Goal: Check status: Check status

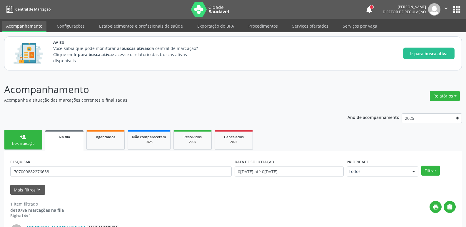
scroll to position [54, 0]
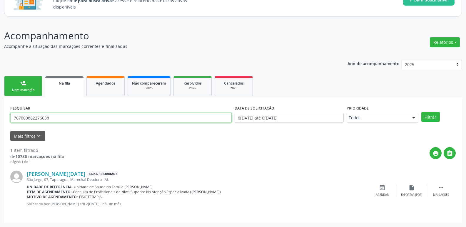
click at [91, 113] on input "707009882276638" at bounding box center [120, 118] width 221 height 10
type input "7"
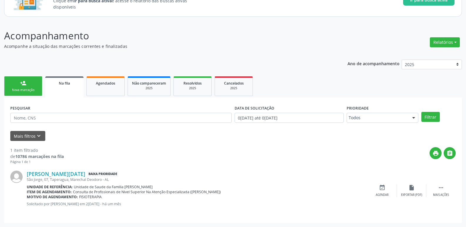
click at [90, 100] on div "PESQUISAR DATA DE SOLICITAÇÃO 0[DATE] até 0[DATE] Prioridade Todos Todos Baixa …" at bounding box center [232, 160] width 457 height 125
click at [39, 133] on button "Mais filtros keyboard_arrow_down" at bounding box center [27, 136] width 35 height 10
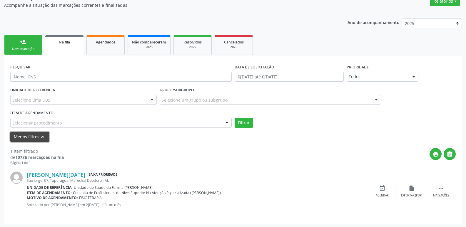
scroll to position [96, 0]
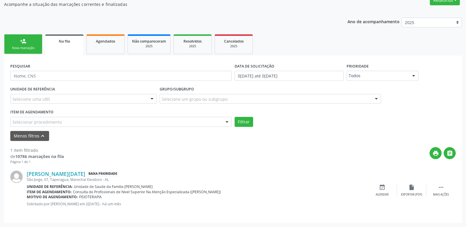
click at [78, 43] on div "Na fila" at bounding box center [64, 41] width 30 height 6
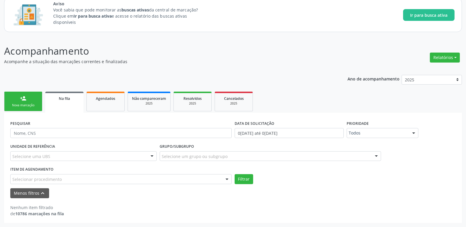
click at [62, 101] on link "Na fila" at bounding box center [64, 102] width 38 height 21
click at [105, 184] on div "Selecionar procedimento" at bounding box center [120, 179] width 221 height 10
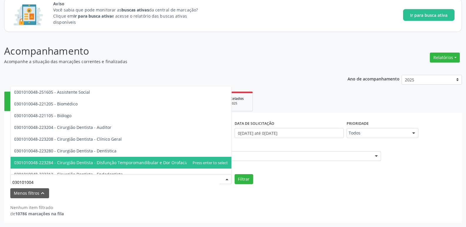
type input "0301010048"
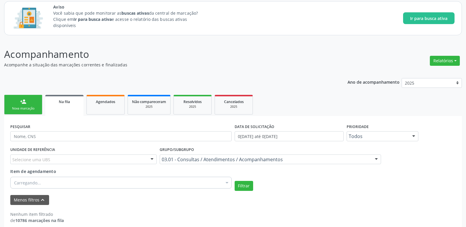
scroll to position [42, 0]
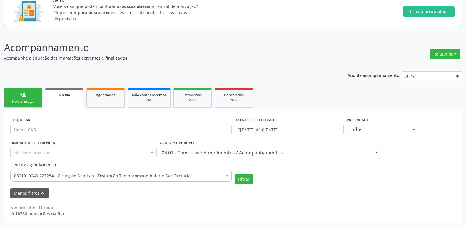
click at [226, 177] on div at bounding box center [226, 177] width 9 height 10
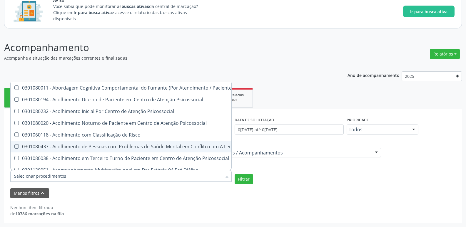
scroll to position [0, 0]
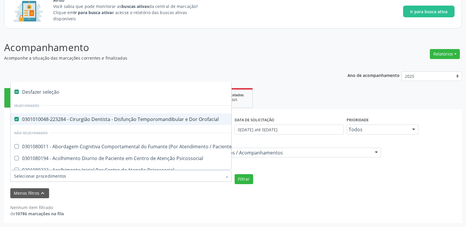
click at [18, 93] on label at bounding box center [16, 92] width 4 height 4
checkbox Orofacial "false"
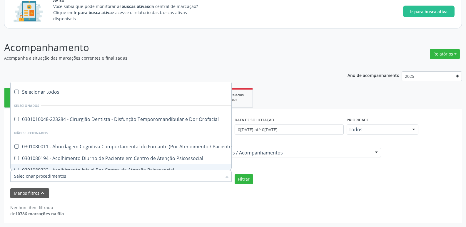
click at [73, 170] on div "Selecionar todos Selecionados 0301010048-223284 - Cirurgião Dentista - Disfunçã…" at bounding box center [120, 126] width 221 height 88
click at [74, 177] on input "Item de agendamento" at bounding box center [118, 176] width 208 height 12
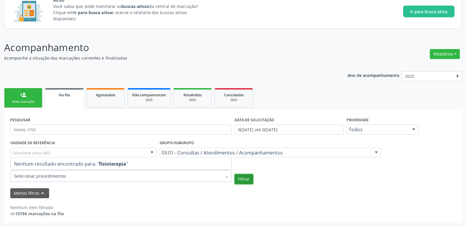
click at [240, 178] on button "Filtrar" at bounding box center [243, 179] width 19 height 10
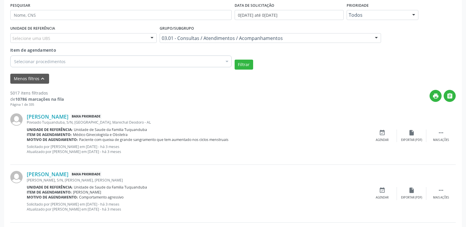
scroll to position [149, 0]
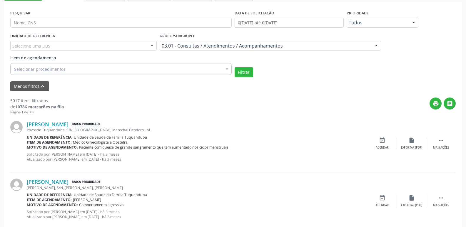
click at [226, 70] on div at bounding box center [226, 70] width 9 height 10
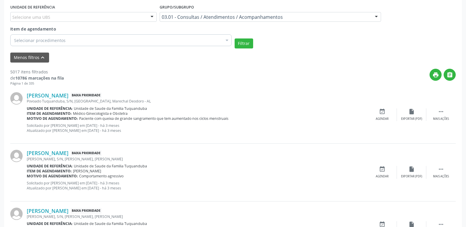
scroll to position [208, 0]
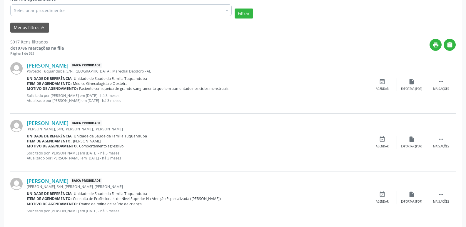
click at [38, 5] on div "Selecionar procedimentos" at bounding box center [120, 10] width 221 height 12
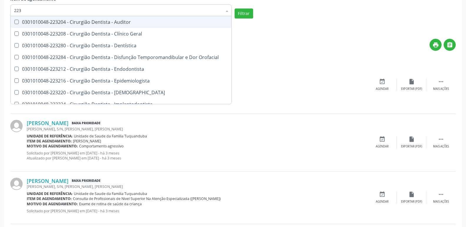
type input "2236"
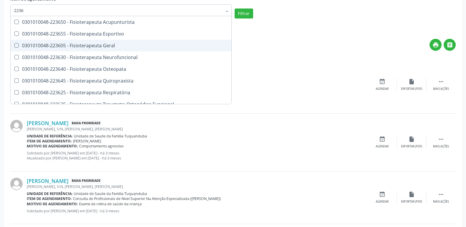
click at [80, 43] on div "0301010048-223605 - Fisioterapeuta Geral" at bounding box center [121, 45] width 214 height 5
checkbox Geral "true"
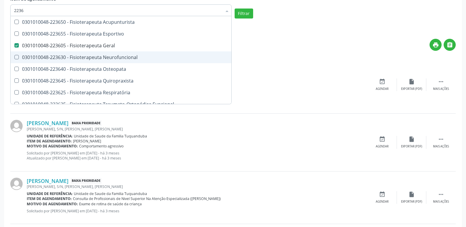
click at [77, 58] on div "0301010048-223630 - Fisioterapeuta Neurofuncional" at bounding box center [121, 57] width 214 height 5
checkbox Neurofuncional "true"
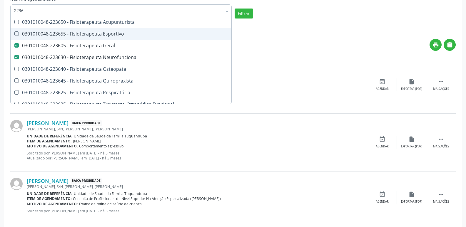
click at [86, 31] on div "0301010048-223655 - Fisioterapeuta Esportivo" at bounding box center [121, 33] width 214 height 5
checkbox Esportivo "true"
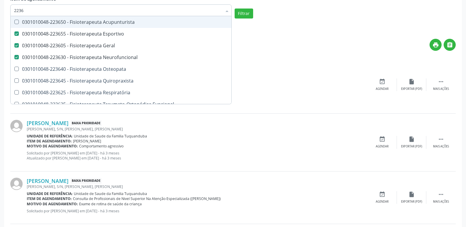
click at [86, 24] on div "0301010048-223650 - Fisioterapeuta Acupunturista" at bounding box center [121, 22] width 214 height 5
checkbox Acupunturista "true"
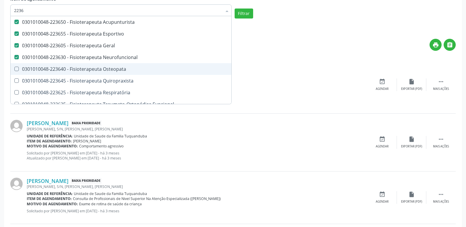
click at [89, 68] on div "0301010048-223640 - Fisioterapeuta Osteopata" at bounding box center [121, 69] width 214 height 5
checkbox Osteopata "true"
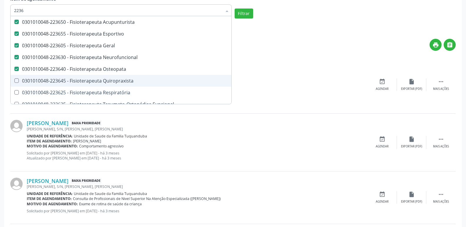
click at [90, 77] on span "0301010048-223645 - Fisioterapeuta Quiropraxista" at bounding box center [121, 81] width 221 height 12
checkbox Quiropraxista "true"
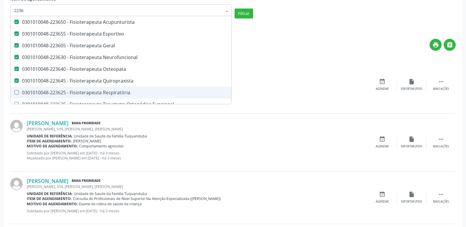
click at [99, 92] on div "0301010048-223625 - Fisioterapeuta Respiratória" at bounding box center [121, 92] width 214 height 5
checkbox Respiratória "true"
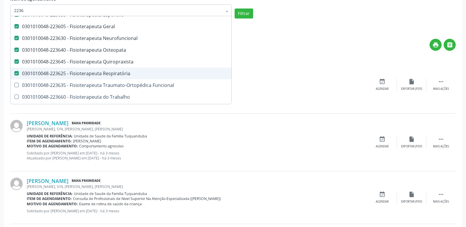
scroll to position [30, 0]
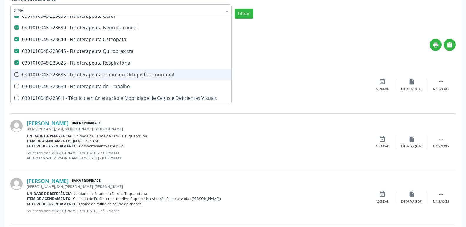
click at [90, 72] on div "0301010048-223635 - Fisioterapeuta Traumato-Ortopédica Funcional" at bounding box center [121, 74] width 214 height 5
click at [92, 80] on span "0301010048-223635 - Fisioterapeuta Traumato-Ortopédica Funcional" at bounding box center [121, 75] width 221 height 12
checkbox Funcional "false"
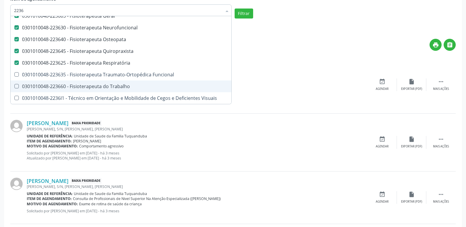
click at [96, 87] on div "0301010048-223660 - Fisioterapeuta do Trabalho" at bounding box center [121, 86] width 214 height 5
checkbox Trabalho "true"
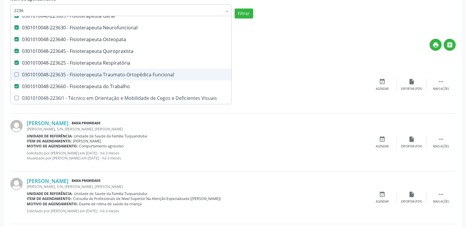
click at [94, 80] on span "0301010048-223635 - Fisioterapeuta Traumato-Ortopédica Funcional" at bounding box center [121, 75] width 221 height 12
checkbox Funcional "true"
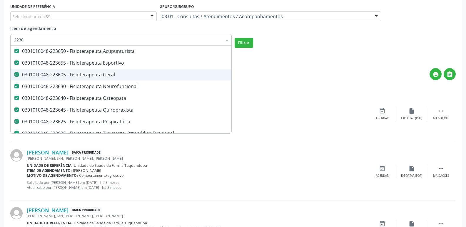
scroll to position [0, 0]
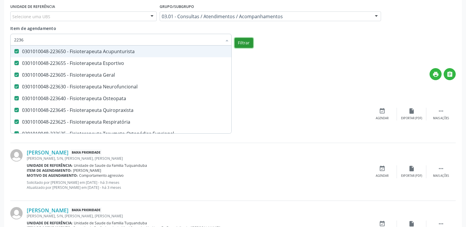
click at [246, 43] on button "Filtrar" at bounding box center [243, 43] width 19 height 10
checkbox Visuais "true"
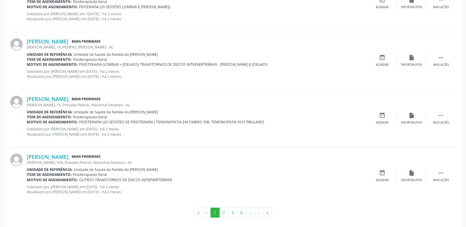
scroll to position [929, 0]
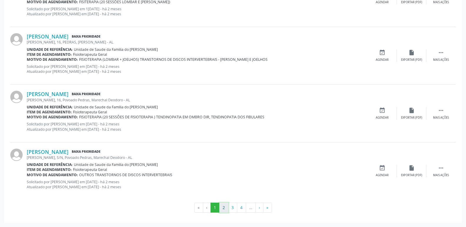
click at [220, 205] on button "2" at bounding box center [223, 208] width 9 height 10
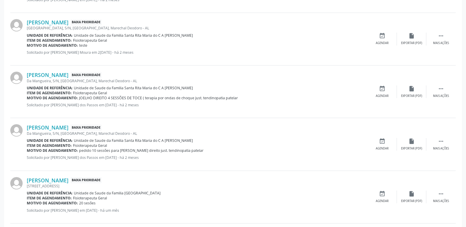
scroll to position [858, 0]
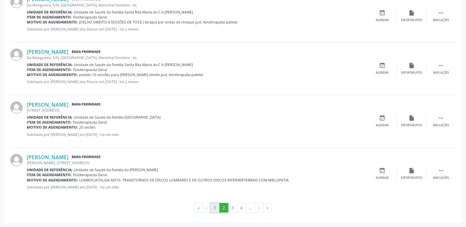
click at [215, 209] on button "1" at bounding box center [214, 208] width 9 height 10
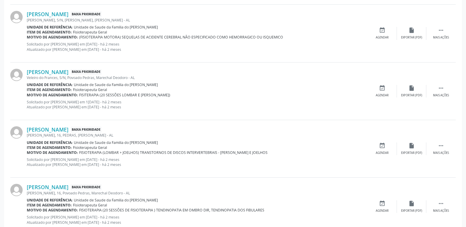
scroll to position [927, 0]
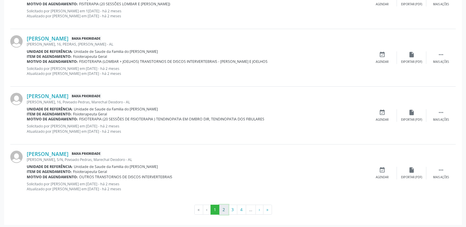
click at [226, 210] on button "2" at bounding box center [223, 210] width 9 height 10
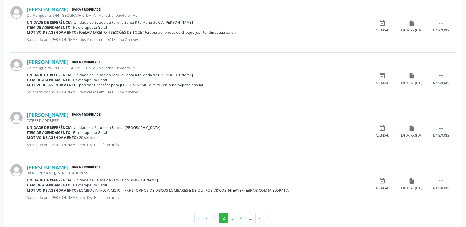
scroll to position [858, 0]
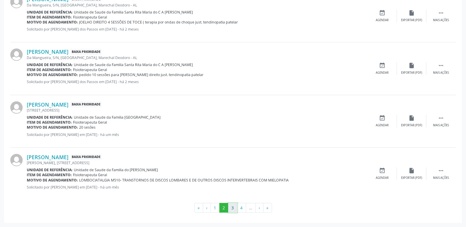
click at [232, 205] on button "3" at bounding box center [232, 208] width 9 height 10
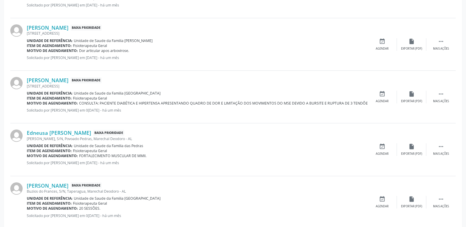
scroll to position [853, 0]
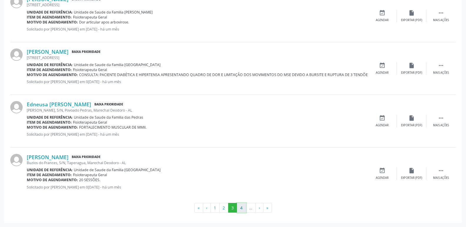
click at [240, 207] on button "4" at bounding box center [241, 208] width 9 height 10
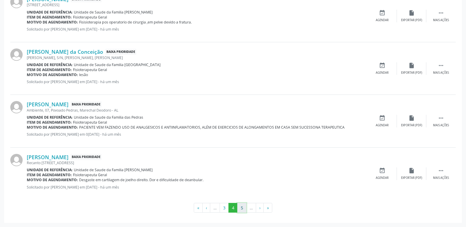
click at [240, 209] on button "5" at bounding box center [241, 208] width 9 height 10
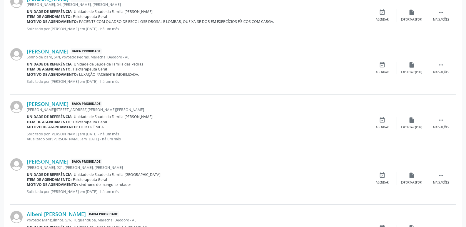
scroll to position [443, 0]
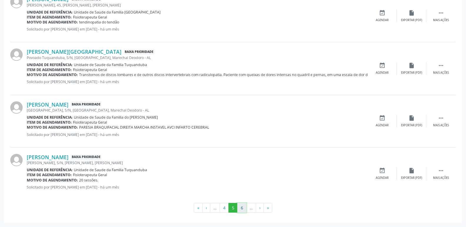
click at [241, 205] on button "6" at bounding box center [241, 208] width 9 height 10
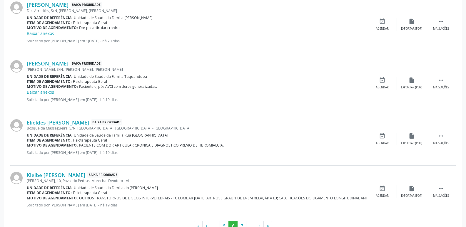
scroll to position [901, 0]
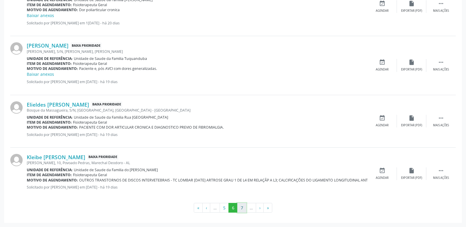
click at [241, 212] on button "7" at bounding box center [241, 208] width 9 height 10
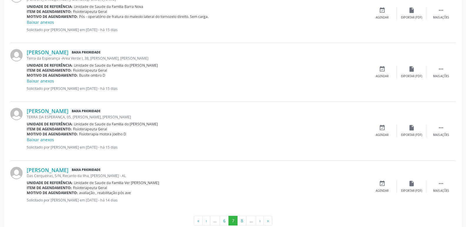
scroll to position [896, 0]
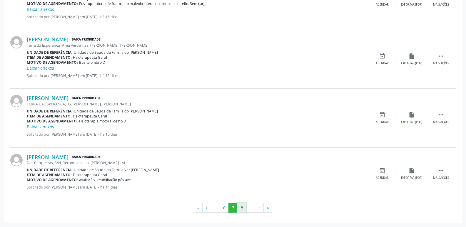
click at [242, 206] on button "8" at bounding box center [241, 208] width 9 height 10
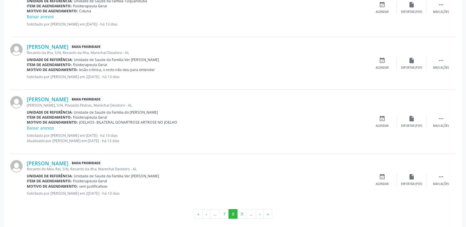
scroll to position [901, 0]
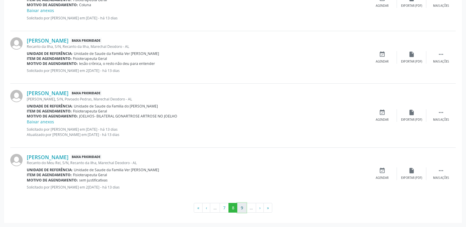
click at [242, 213] on button "9" at bounding box center [241, 208] width 9 height 10
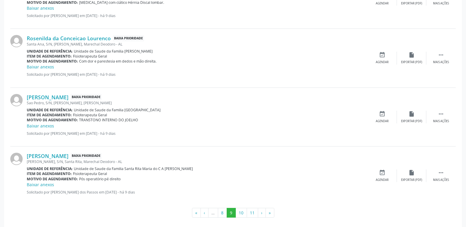
scroll to position [938, 0]
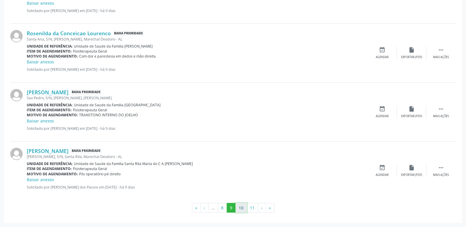
click at [239, 207] on button "10" at bounding box center [240, 208] width 11 height 10
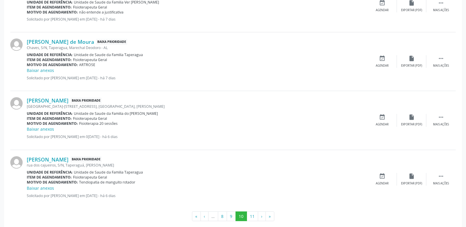
scroll to position [927, 0]
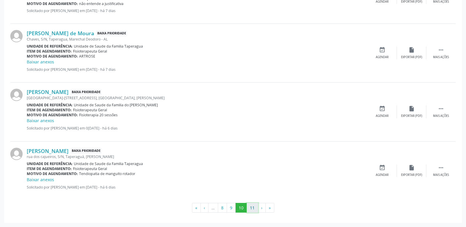
click at [253, 208] on button "11" at bounding box center [252, 208] width 11 height 10
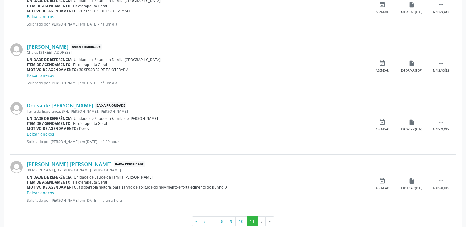
scroll to position [590, 0]
